Goal: Transaction & Acquisition: Purchase product/service

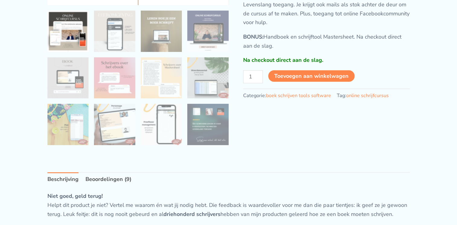
scroll to position [161, 0]
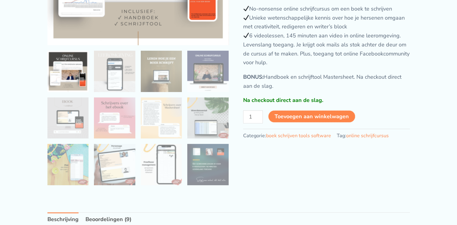
click at [324, 123] on button "Toevoegen aan winkelwagen" at bounding box center [311, 117] width 87 height 12
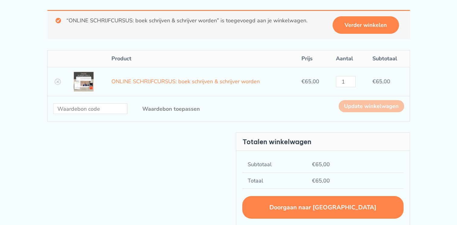
scroll to position [80, 0]
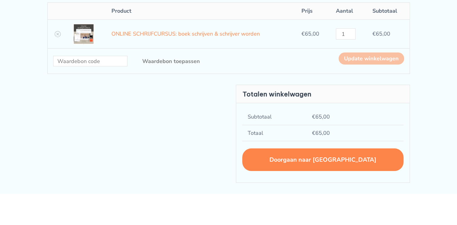
click at [328, 166] on link "Doorgaan naar afrekenen" at bounding box center [322, 160] width 161 height 23
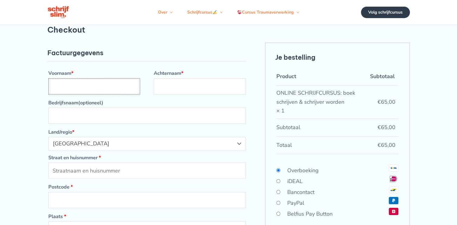
click at [112, 95] on input "Voornaam *" at bounding box center [94, 87] width 92 height 16
type input "Artine"
type input "Anker"
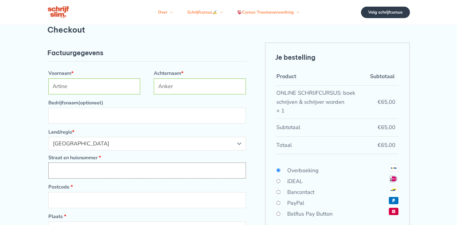
click at [138, 179] on input "Straat en huisnummer *" at bounding box center [147, 171] width 198 height 16
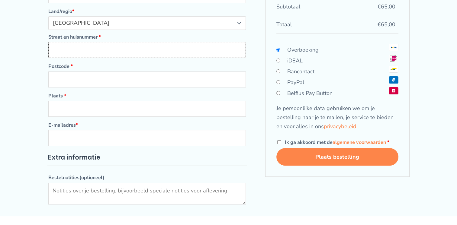
scroll to position [80, 0]
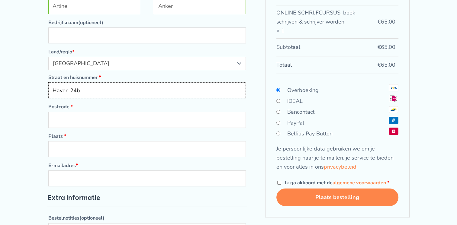
type input "Haven 24b"
type input "2871 CN"
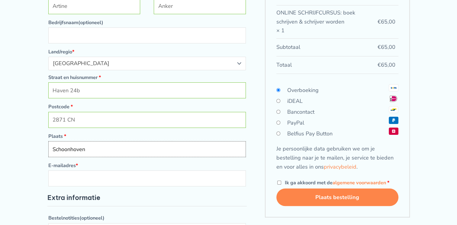
type input "Schoonhoven"
type input "artineanker@icloud.com"
click at [280, 103] on input "iDEAL" at bounding box center [278, 101] width 4 height 4
radio input "true"
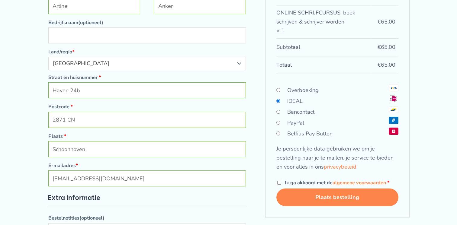
scroll to position [121, 0]
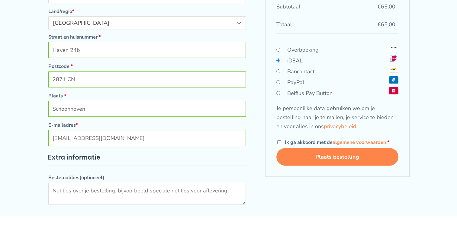
click at [280, 144] on input "Ik ga akkoord met de algemene voorwaarden *" at bounding box center [279, 142] width 4 height 4
checkbox input "true"
click at [338, 166] on button "Plaats bestelling" at bounding box center [337, 157] width 122 height 18
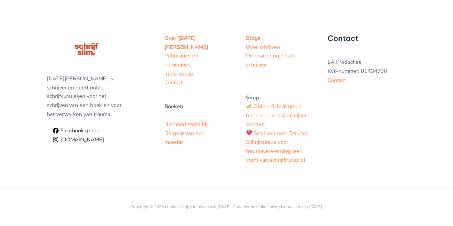
scroll to position [204, 0]
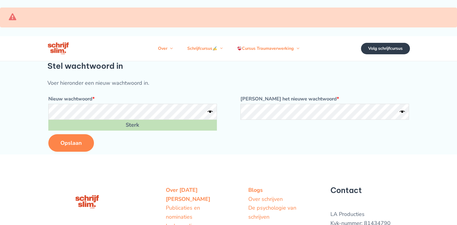
click at [78, 150] on button "Opslaan" at bounding box center [71, 143] width 46 height 18
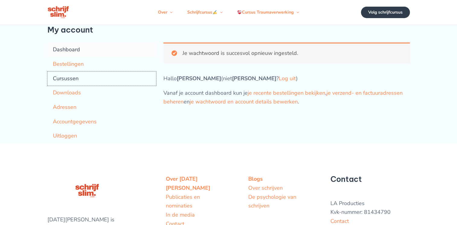
click at [64, 86] on link "Cursussen" at bounding box center [101, 79] width 109 height 15
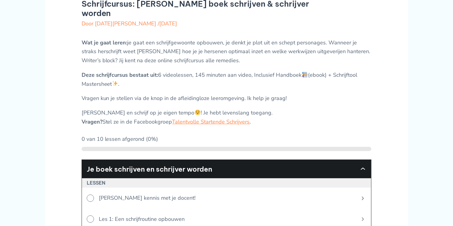
scroll to position [121, 0]
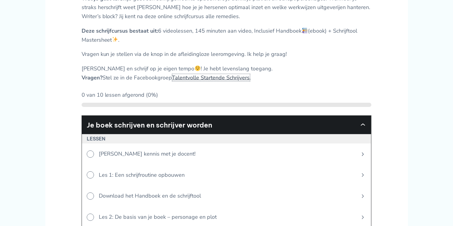
click at [216, 76] on link "Talentvolle Startende Schrijvers" at bounding box center [211, 77] width 78 height 7
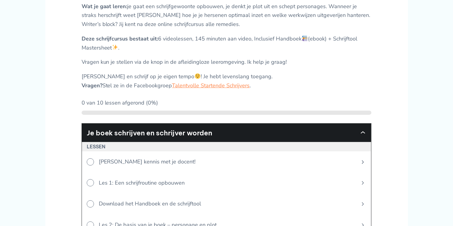
scroll to position [161, 0]
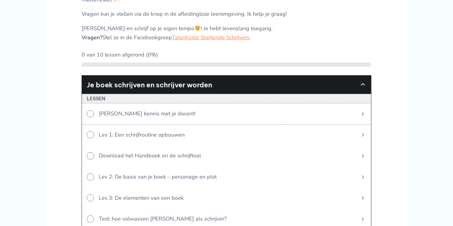
click at [90, 111] on icon at bounding box center [90, 113] width 7 height 7
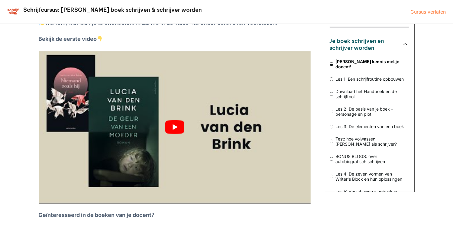
scroll to position [40, 0]
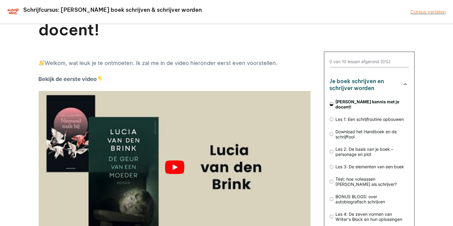
click at [176, 149] on button "play Youtube video" at bounding box center [175, 167] width 272 height 153
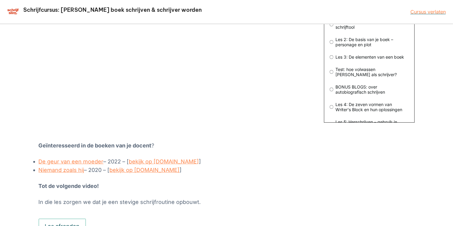
scroll to position [161, 0]
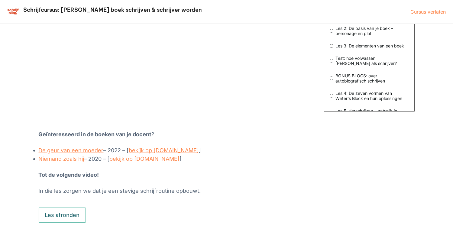
click at [69, 208] on button "Les afronden" at bounding box center [62, 215] width 47 height 15
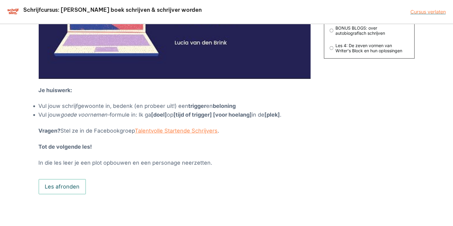
scroll to position [74, 0]
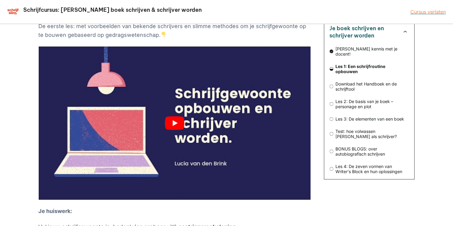
click at [178, 121] on button "play Youtube video" at bounding box center [175, 123] width 272 height 153
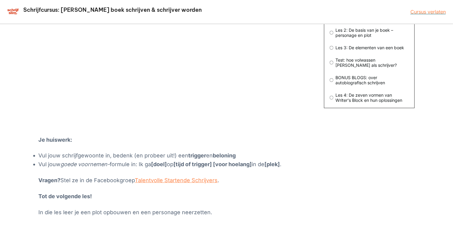
scroll to position [195, 0]
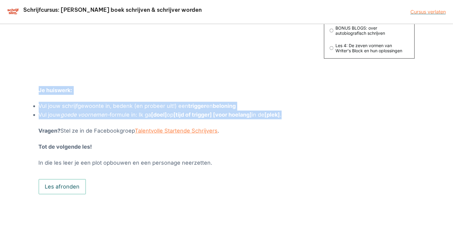
drag, startPoint x: 292, startPoint y: 115, endPoint x: 39, endPoint y: 89, distance: 253.6
click at [39, 89] on div "Daar gaan we ! Ik ben alvast heel trots op je omdat je voor jezelf en schrijven…" at bounding box center [175, 22] width 272 height 289
drag, startPoint x: 39, startPoint y: 89, endPoint x: 92, endPoint y: 106, distance: 55.8
copy div "Je huiswerk: Vul jouw schrijfgewoonte in, bedenk (en probeer uit!) een trigger …"
click at [76, 186] on button "Les afronden" at bounding box center [62, 186] width 47 height 15
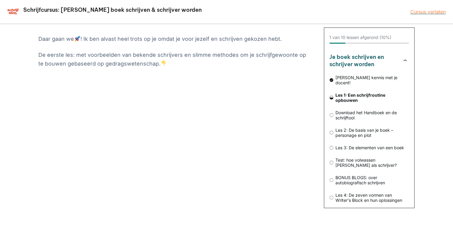
scroll to position [34, 0]
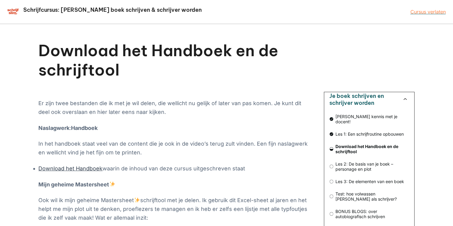
click at [68, 169] on link "Download het Handboek" at bounding box center [71, 168] width 64 height 6
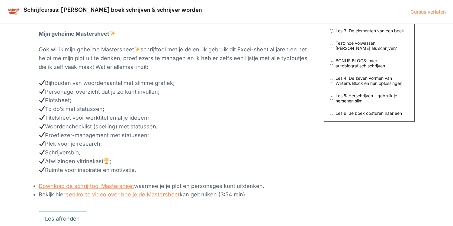
scroll to position [183, 0]
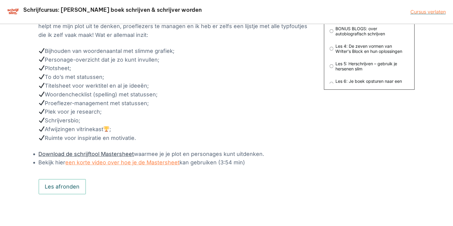
click at [96, 152] on link "Download de schrijftool Mastersheet" at bounding box center [86, 154] width 95 height 6
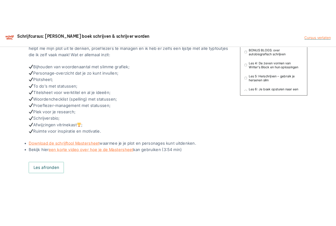
scroll to position [179, 0]
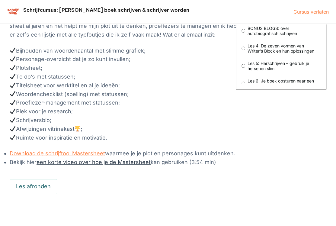
click at [113, 163] on link "een korte video over hoe je de Mastersheet" at bounding box center [94, 162] width 114 height 6
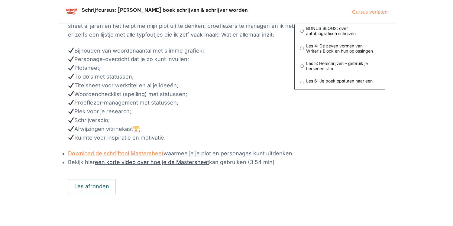
scroll to position [183, 0]
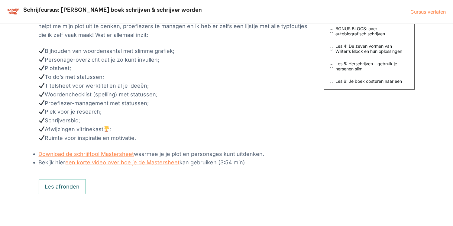
click at [73, 180] on button "Les afronden" at bounding box center [62, 186] width 47 height 15
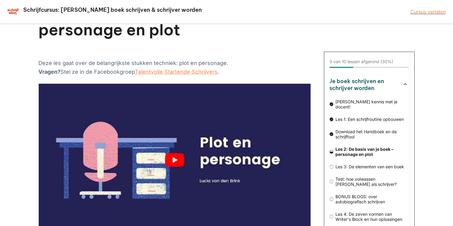
scroll to position [80, 0]
